Goal: Communication & Community: Answer question/provide support

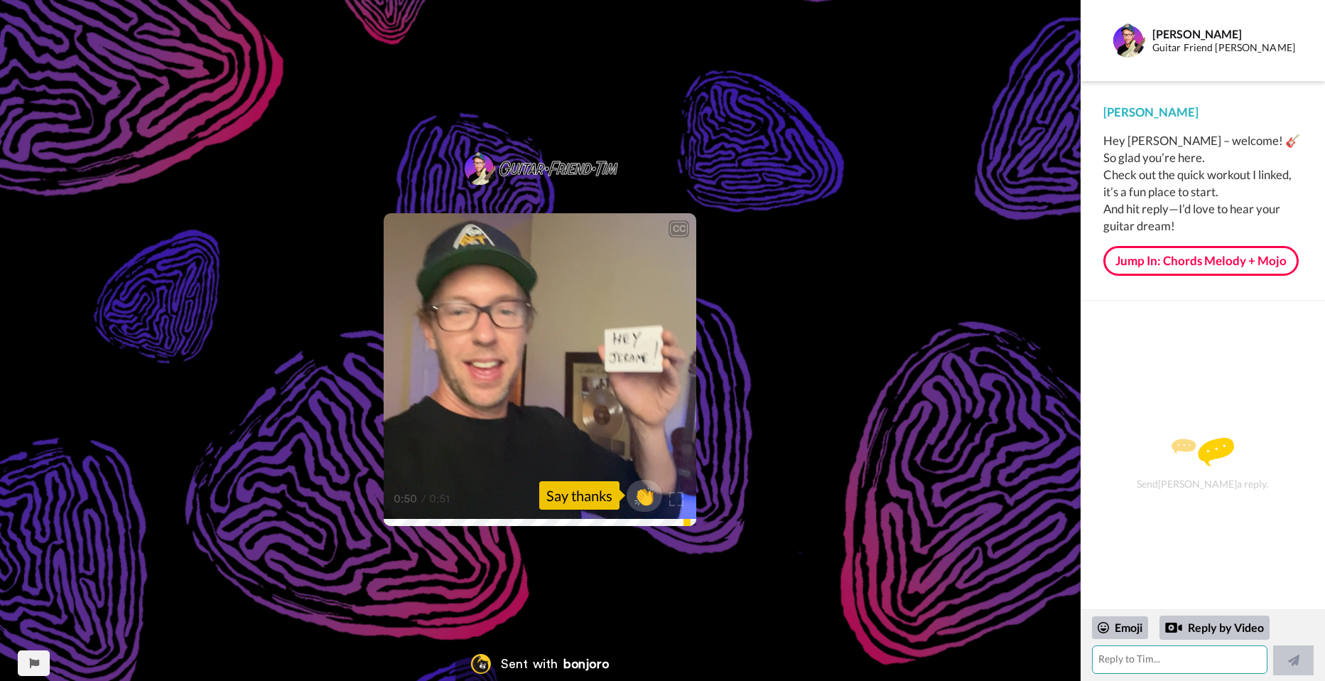
click at [1164, 661] on textarea at bounding box center [1179, 659] width 175 height 28
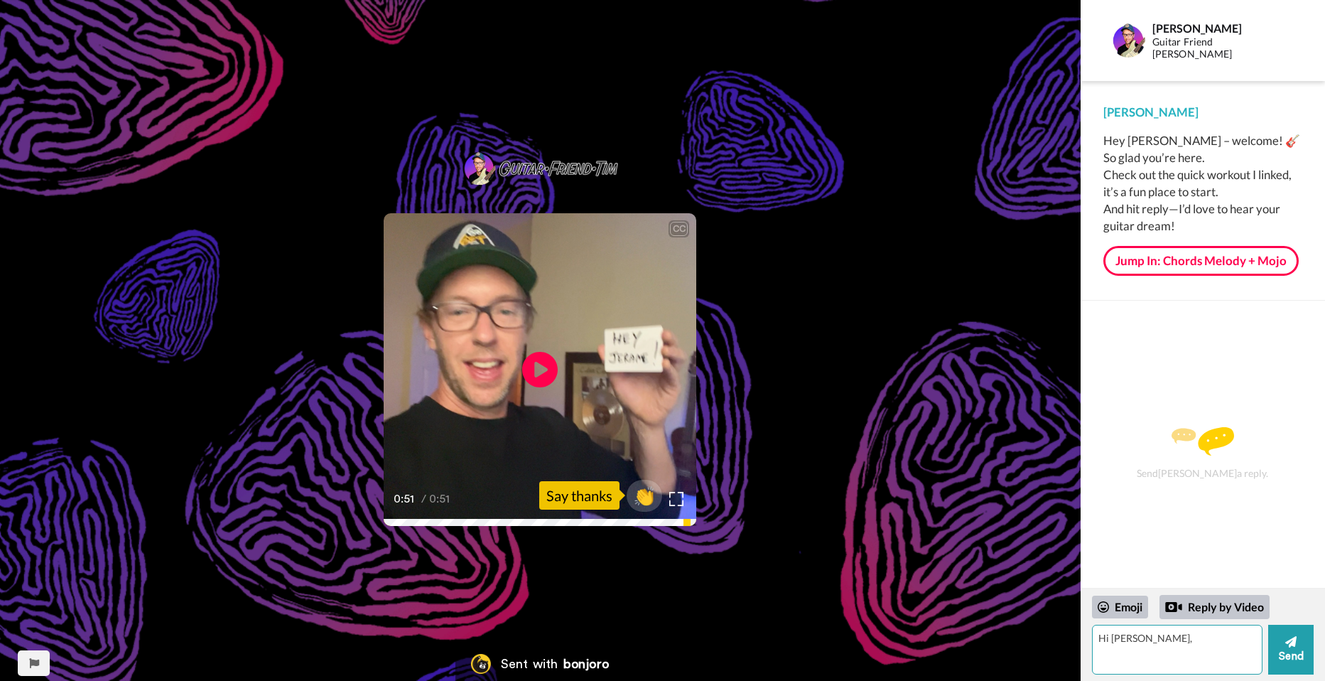
type textarea "Hi [PERSON_NAME],"
click at [1181, 651] on textarea "Hi [PERSON_NAME]," at bounding box center [1177, 649] width 171 height 50
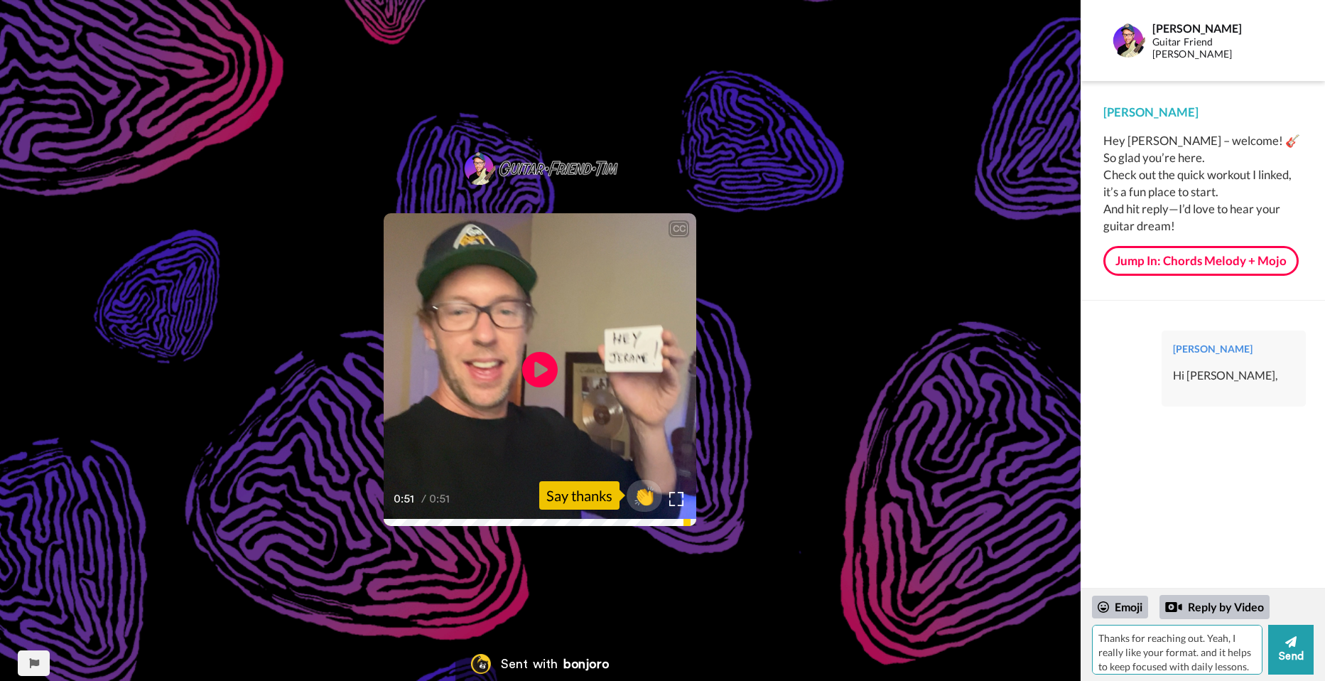
scroll to position [77, 0]
click at [1122, 663] on textarea "Thanks for reaching out. Yeah, I really like your format. and it helps to keep …" at bounding box center [1177, 649] width 171 height 50
click at [1159, 661] on textarea "Thanks for reaching out. Yeah, I really like your format. and it helps to keep …" at bounding box center [1177, 649] width 171 height 50
type textarea "Thanks for reaching out. Yeah, I really like your format. and it helps to keep …"
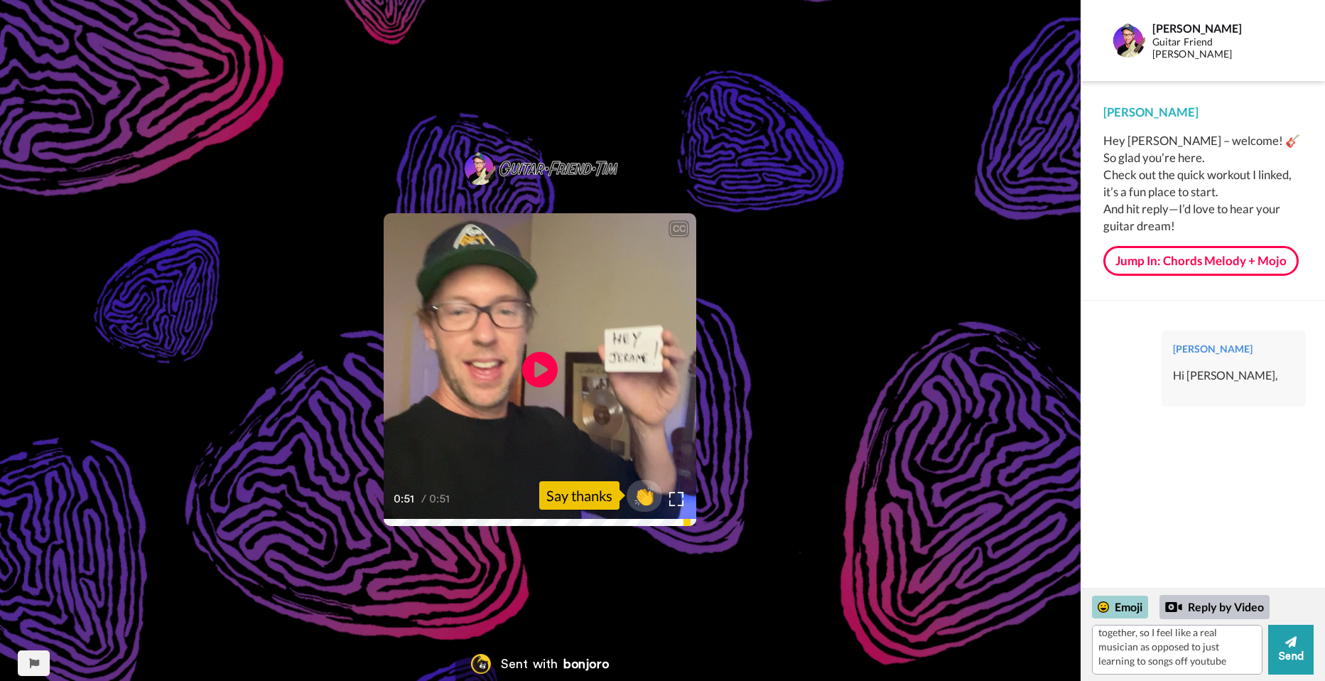
click at [1115, 615] on div "Emoji" at bounding box center [1120, 606] width 56 height 23
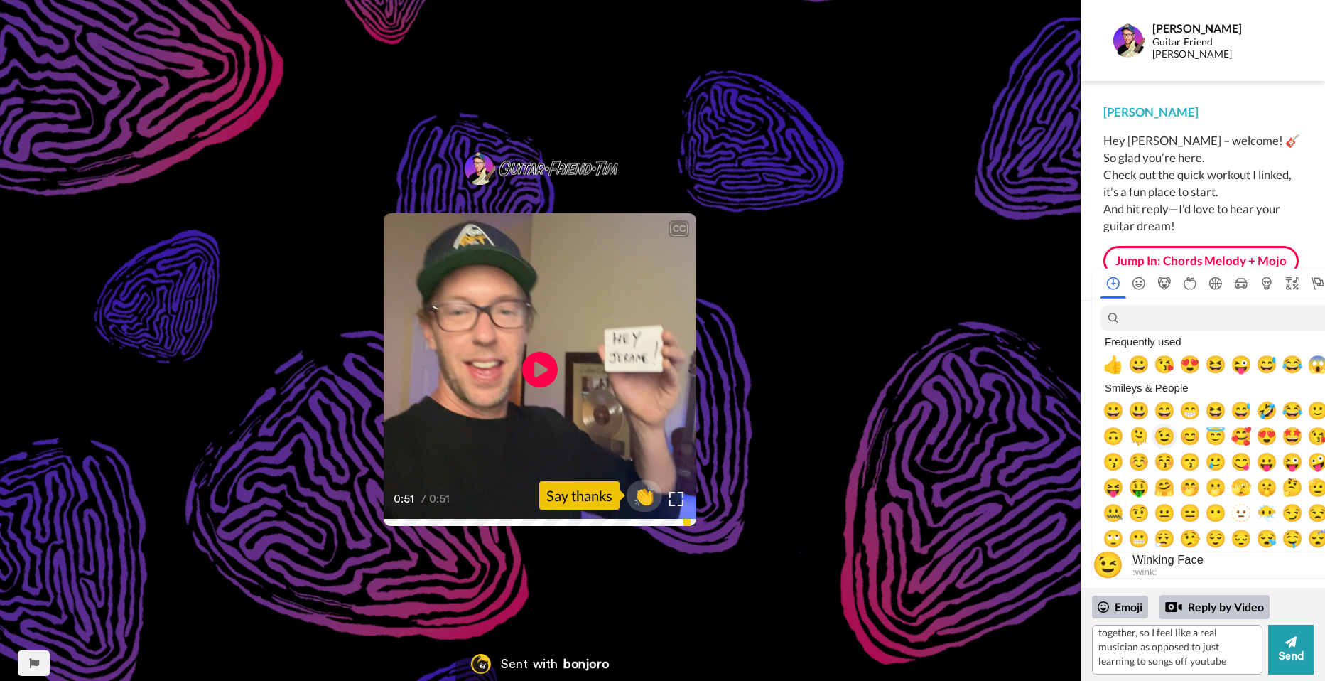
click at [1167, 434] on span "😉" at bounding box center [1164, 436] width 21 height 20
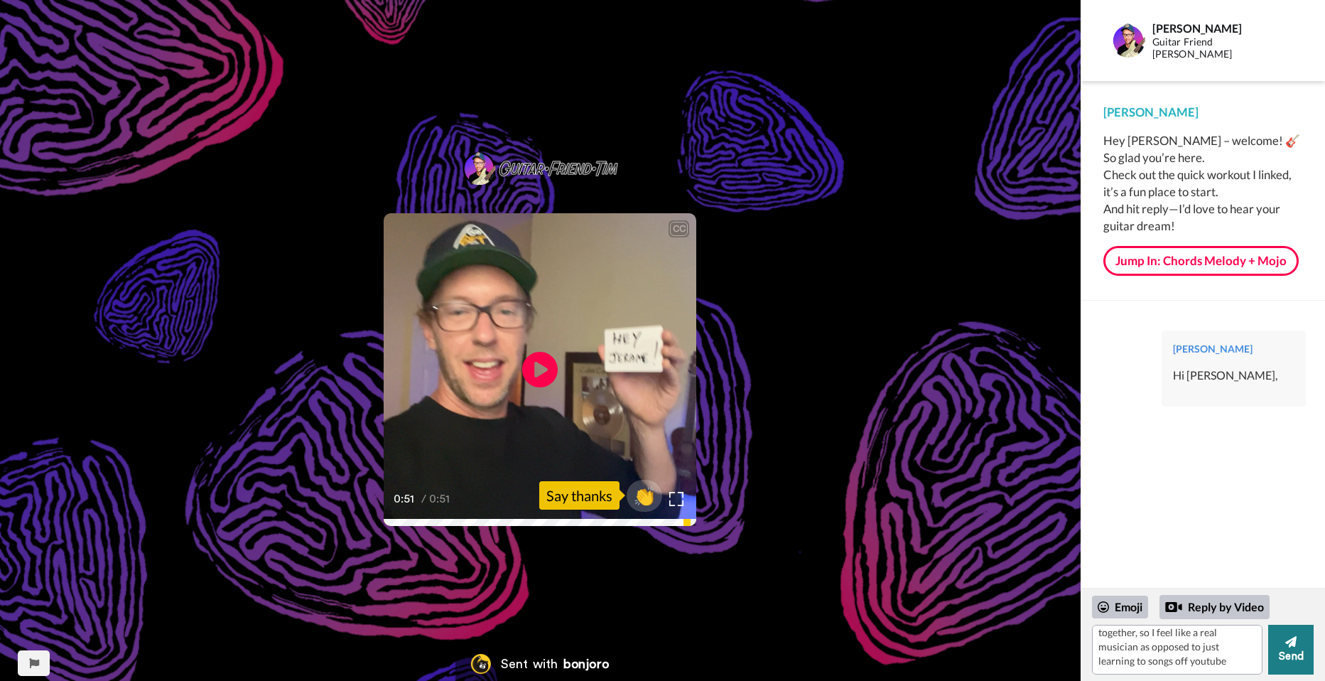
click at [1297, 647] on button "Send" at bounding box center [1290, 649] width 45 height 50
